Goal: Check status: Check status

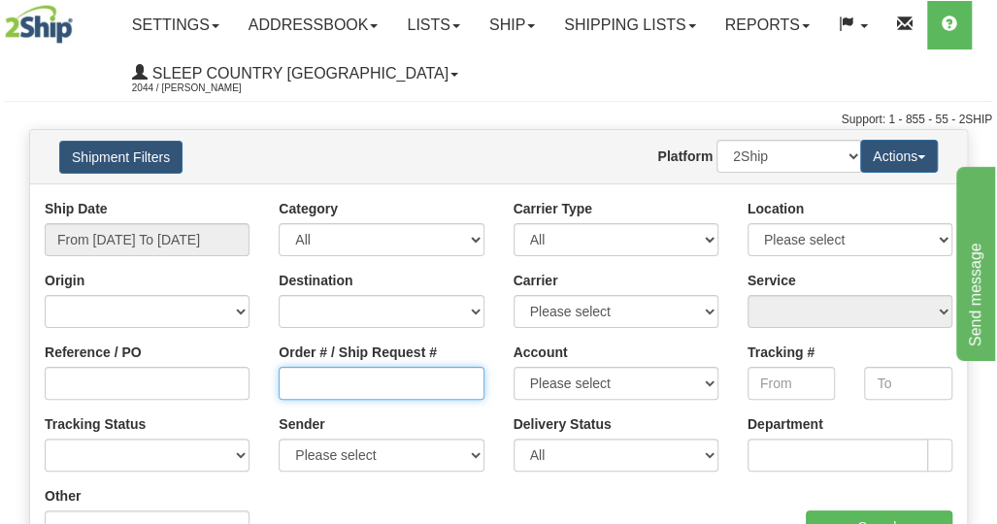
click at [351, 382] on input "Order # / Ship Request #" at bounding box center [381, 383] width 205 height 33
paste input "9000I122297"
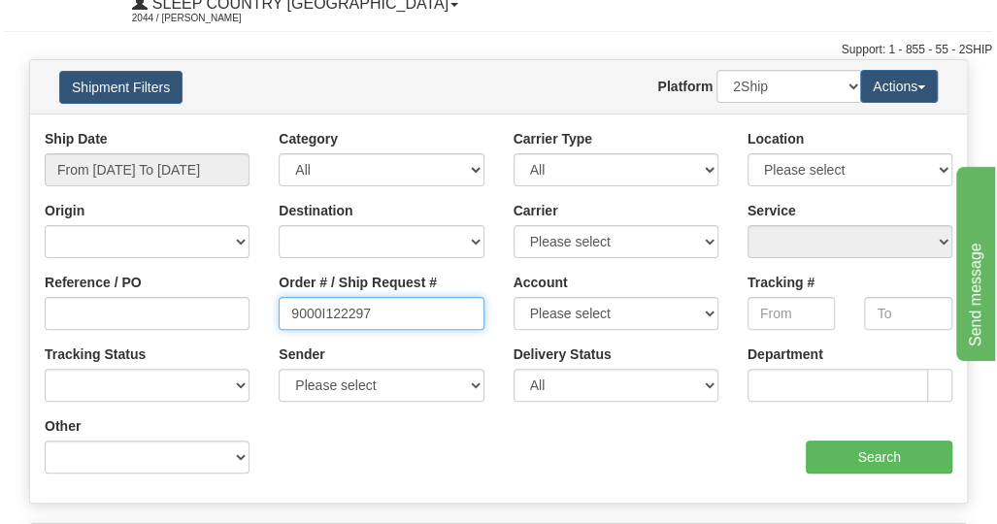
scroll to position [194, 0]
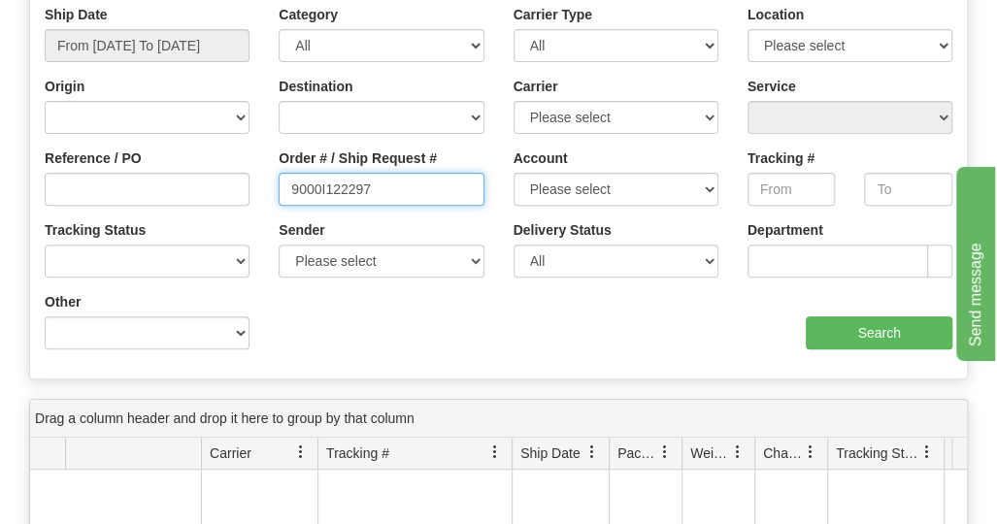
type input "9000I122297"
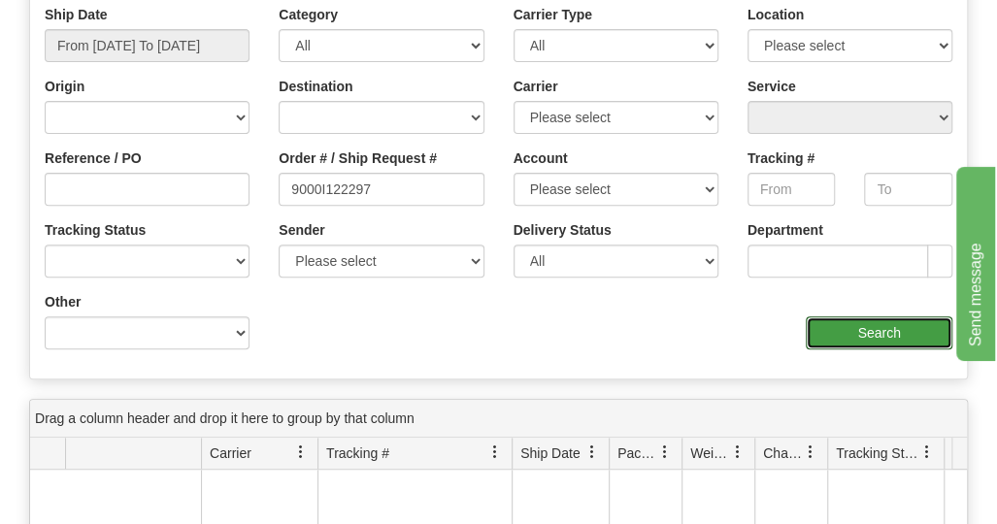
click at [849, 337] on input "Search" at bounding box center [879, 333] width 147 height 33
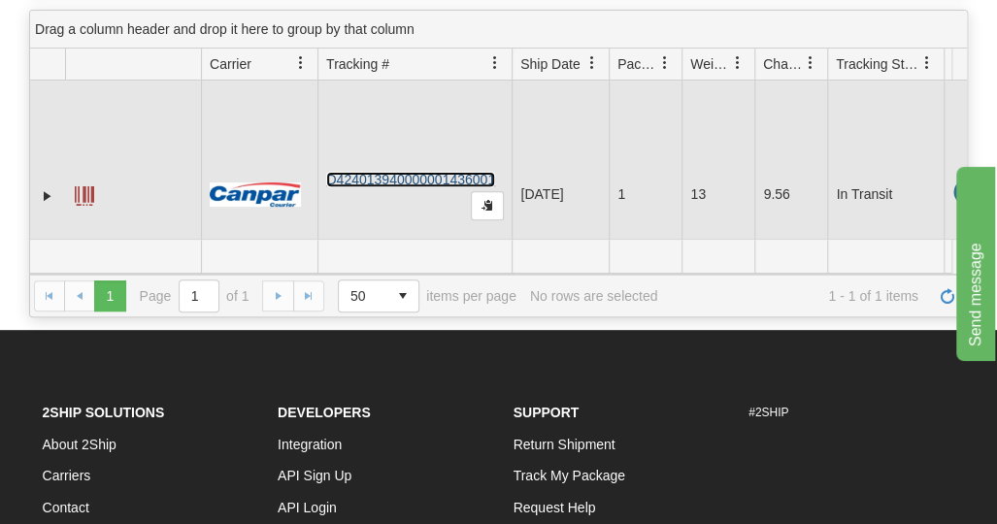
click at [386, 178] on link "D424013940000001436001" at bounding box center [410, 180] width 169 height 16
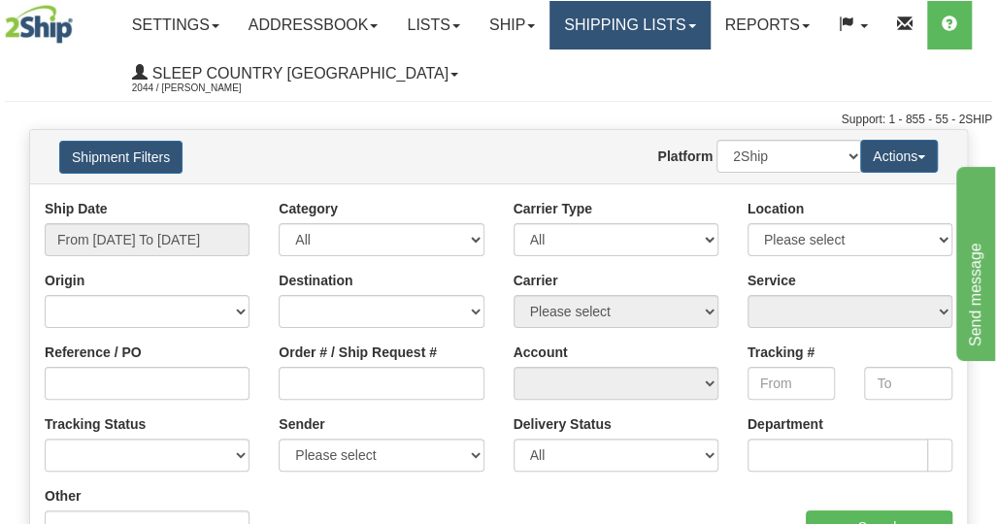
click at [691, 36] on link "Shipping lists" at bounding box center [630, 25] width 160 height 49
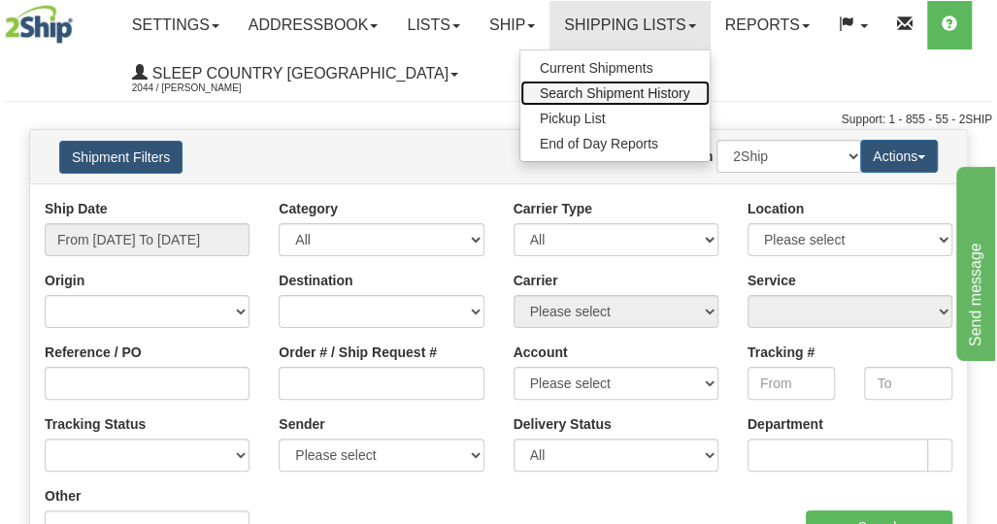
click at [618, 95] on span "Search Shipment History" at bounding box center [615, 93] width 150 height 16
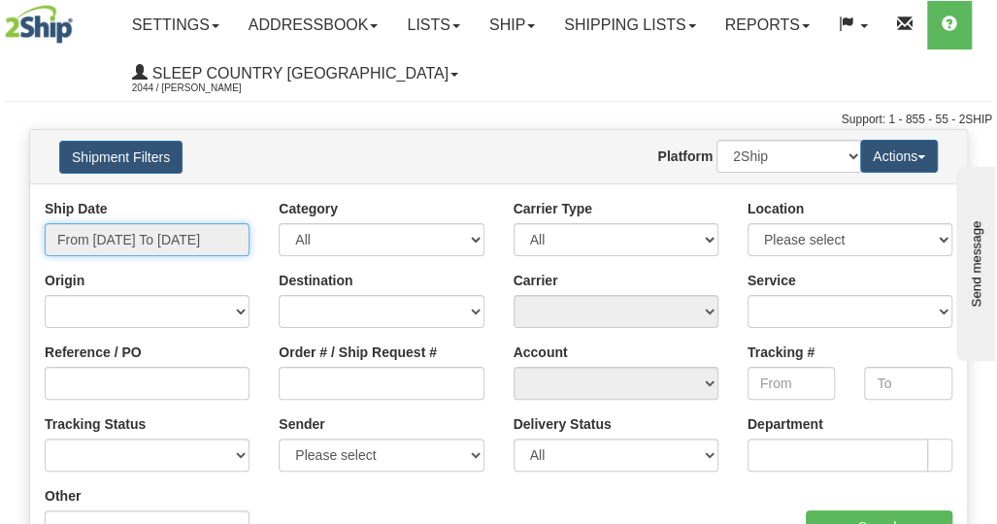
click at [120, 232] on input "From [DATE] To [DATE]" at bounding box center [147, 239] width 205 height 33
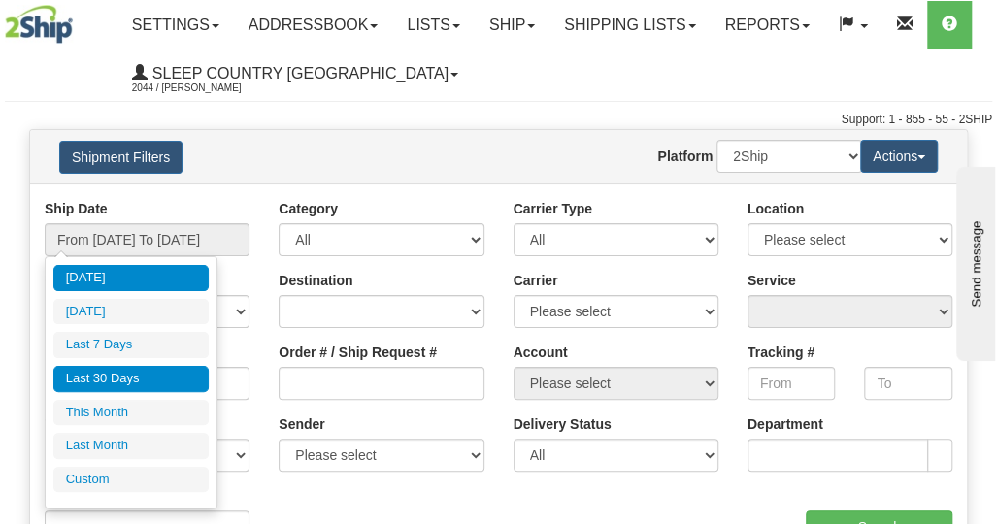
click at [102, 372] on li "Last 30 Days" at bounding box center [130, 379] width 155 height 26
type input "From [DATE] To [DATE]"
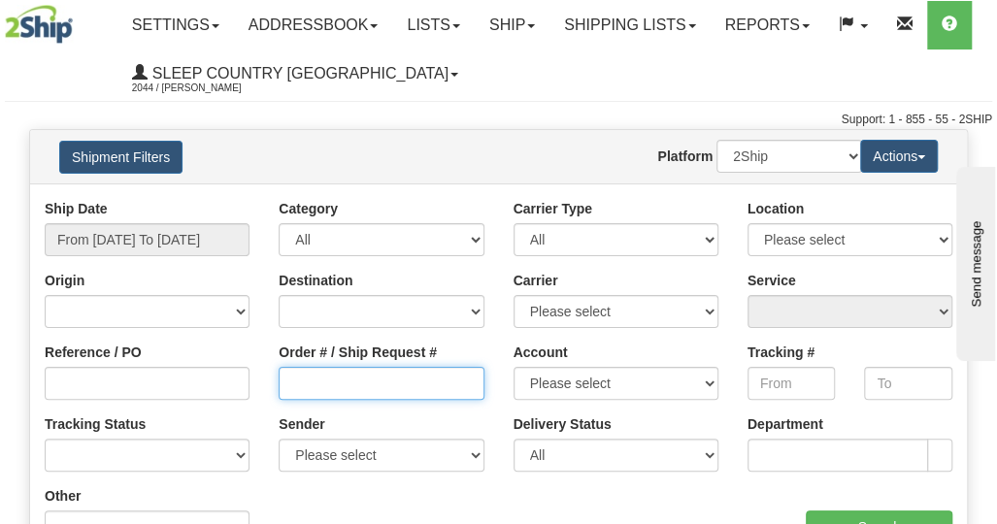
click at [305, 376] on input "Order # / Ship Request #" at bounding box center [381, 383] width 205 height 33
paste input "9000I115802"
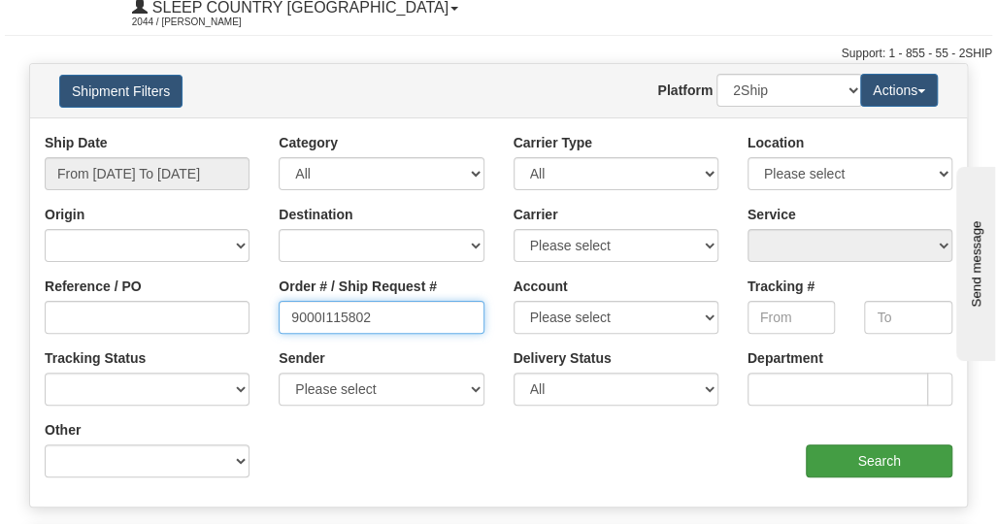
scroll to position [97, 0]
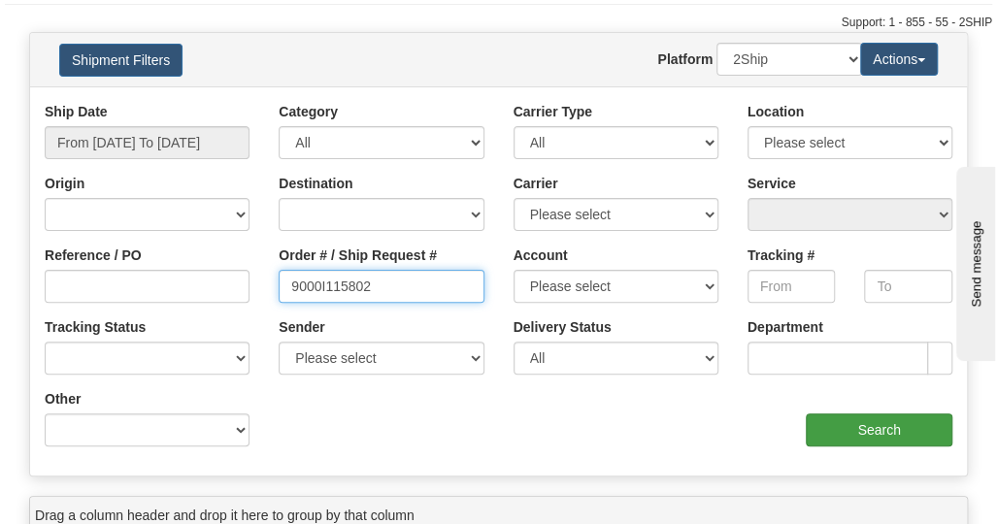
type input "9000I115802"
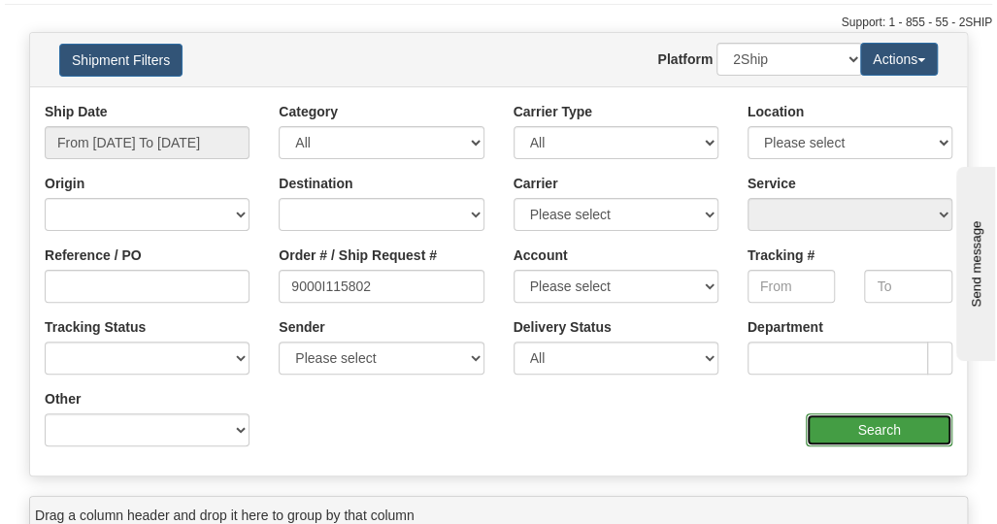
click at [847, 426] on input "Search" at bounding box center [879, 430] width 147 height 33
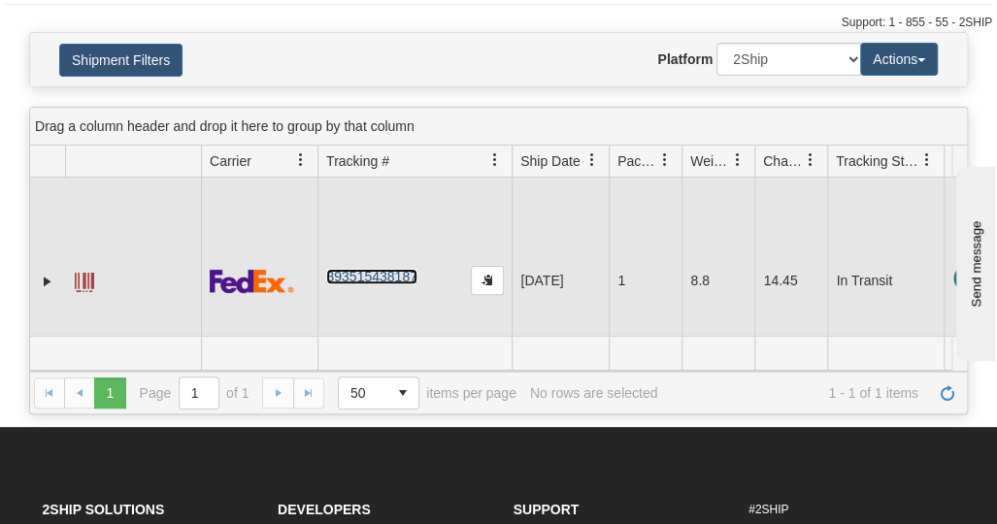
click at [362, 275] on link "393515438187" at bounding box center [371, 277] width 90 height 16
